Goal: Task Accomplishment & Management: Manage account settings

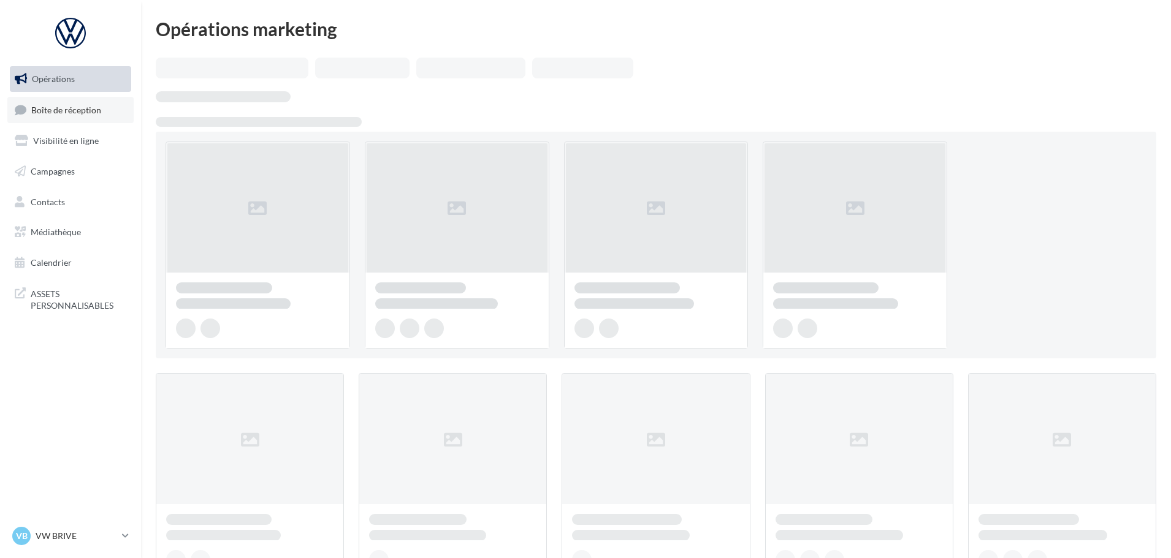
click at [69, 112] on span "Boîte de réception" at bounding box center [66, 109] width 70 height 10
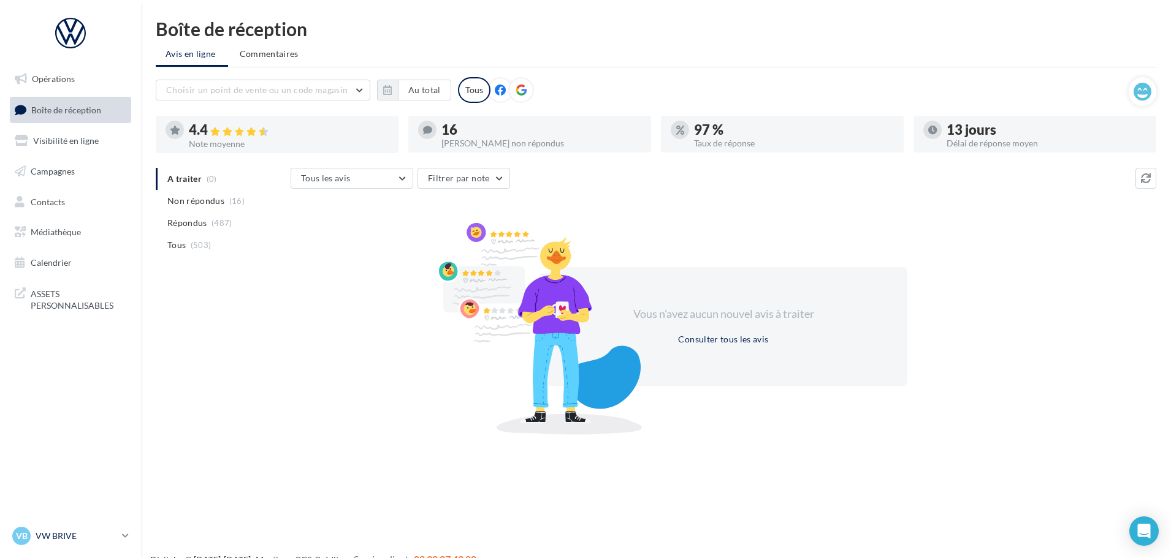
click at [127, 536] on icon at bounding box center [125, 536] width 7 height 10
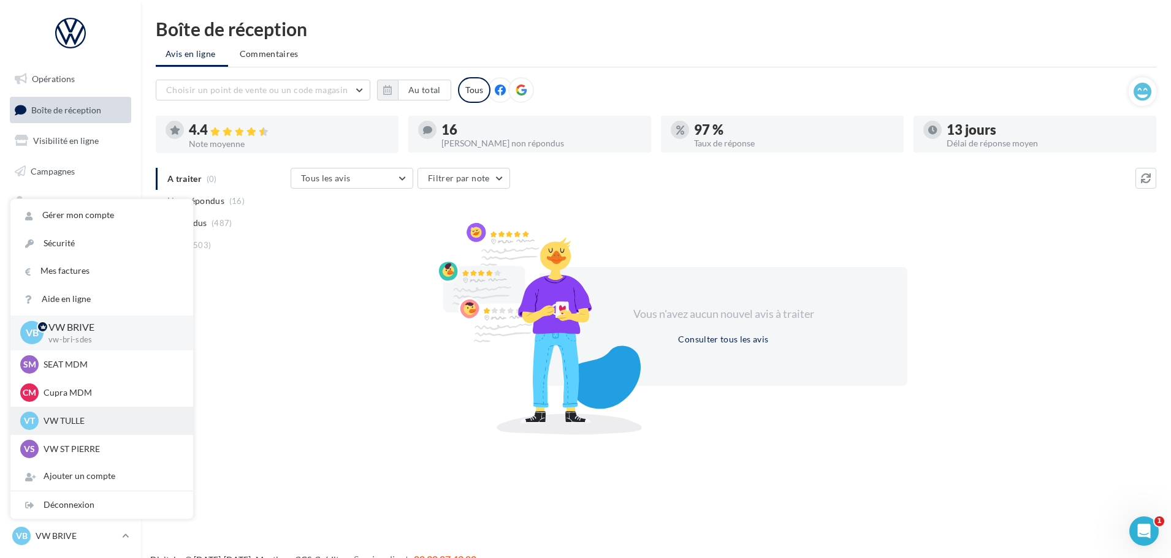
click at [93, 415] on p "VW TULLE" at bounding box center [111, 421] width 135 height 12
